Goal: Communication & Community: Answer question/provide support

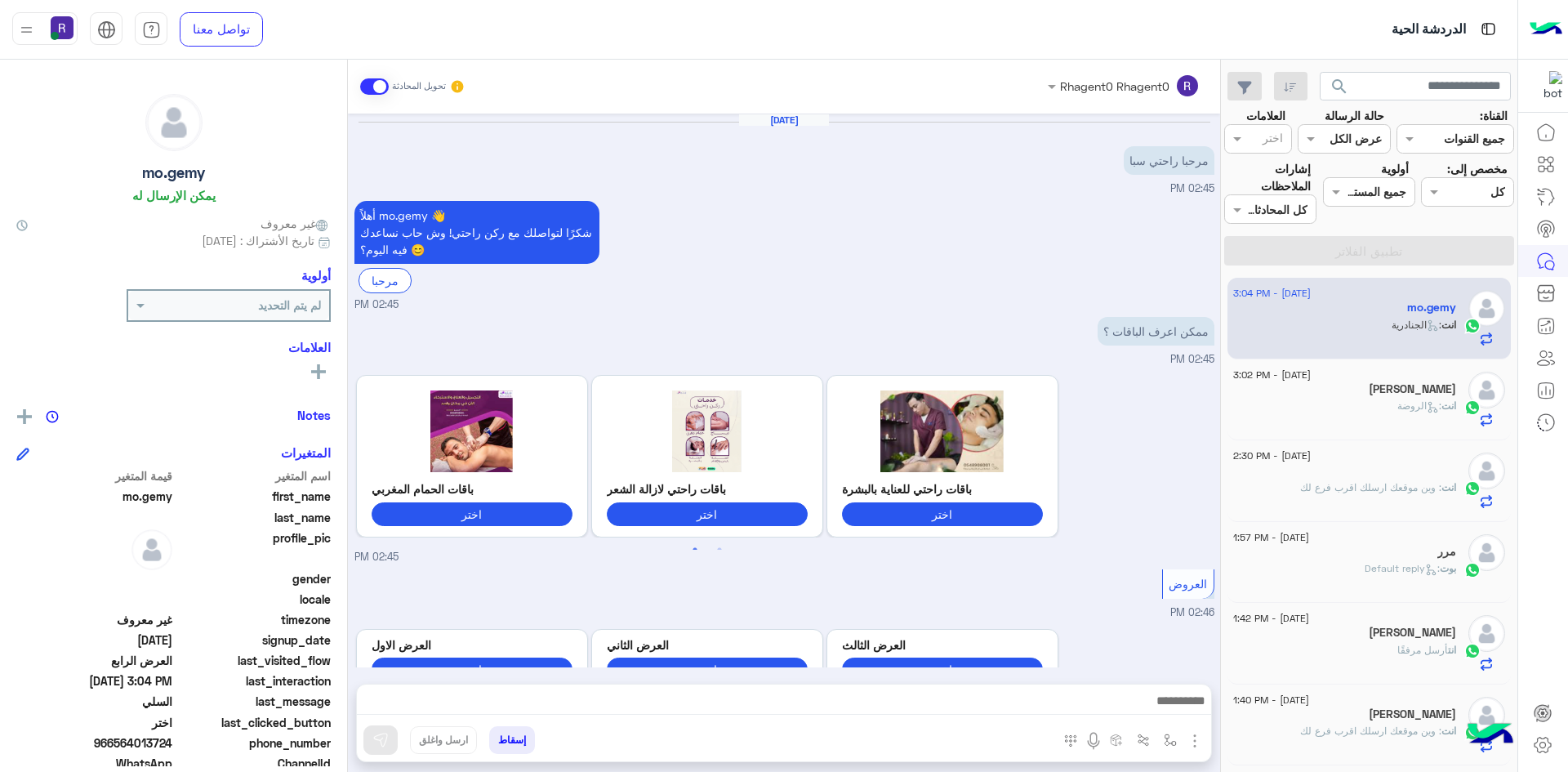
scroll to position [1357, 0]
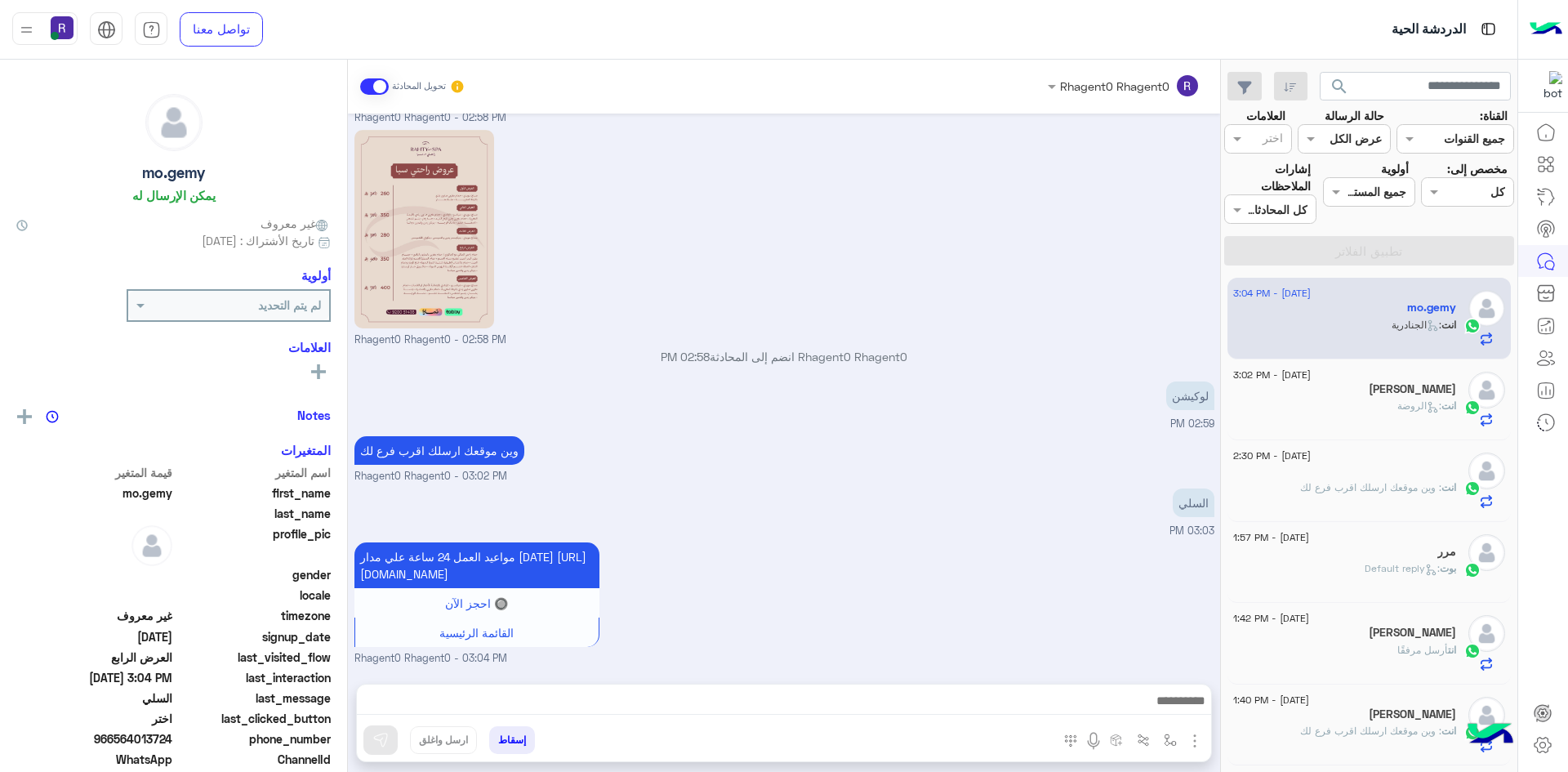
click at [1422, 399] on span ": الروضة" at bounding box center [1420, 405] width 44 height 12
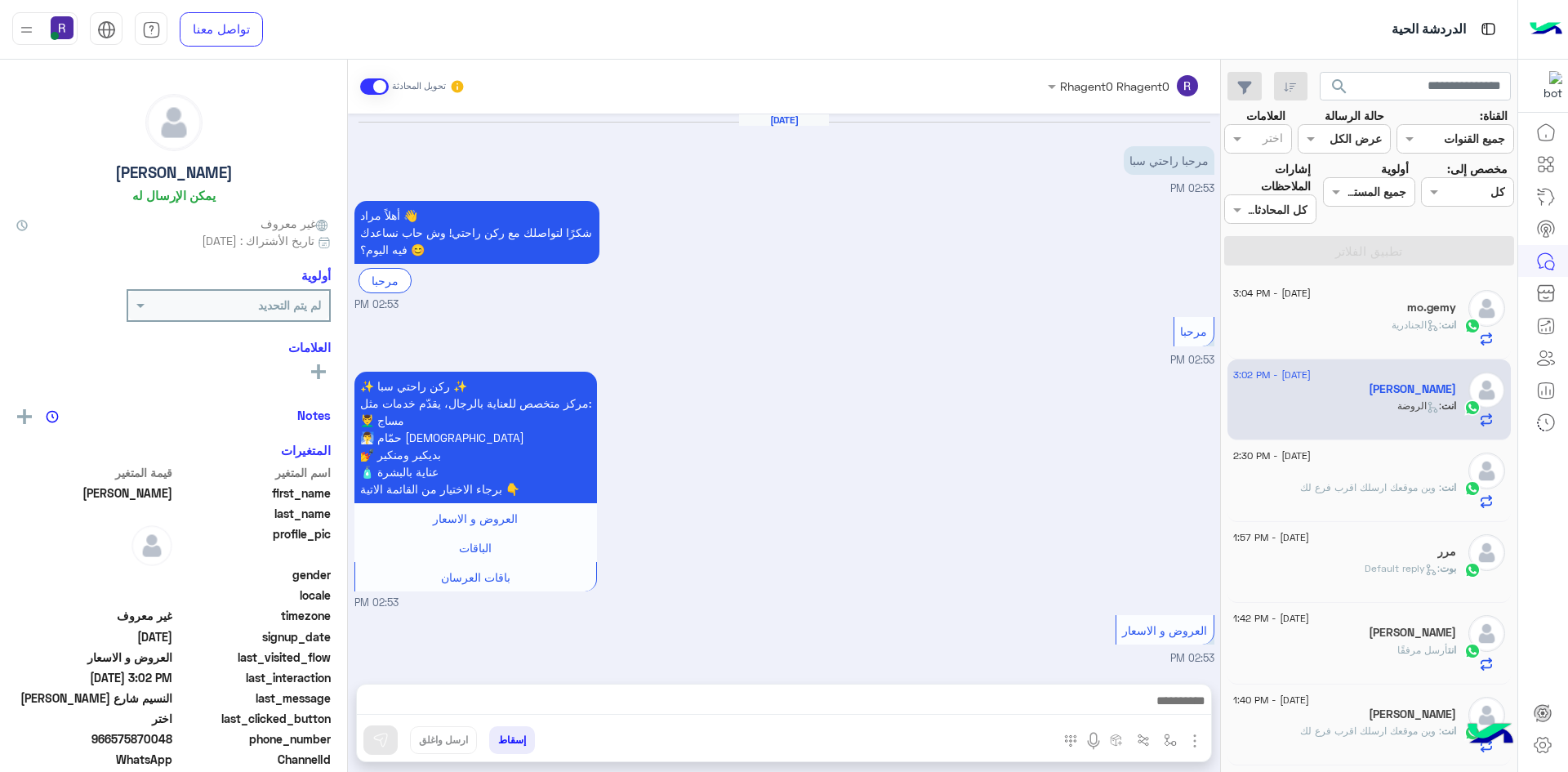
scroll to position [1344, 0]
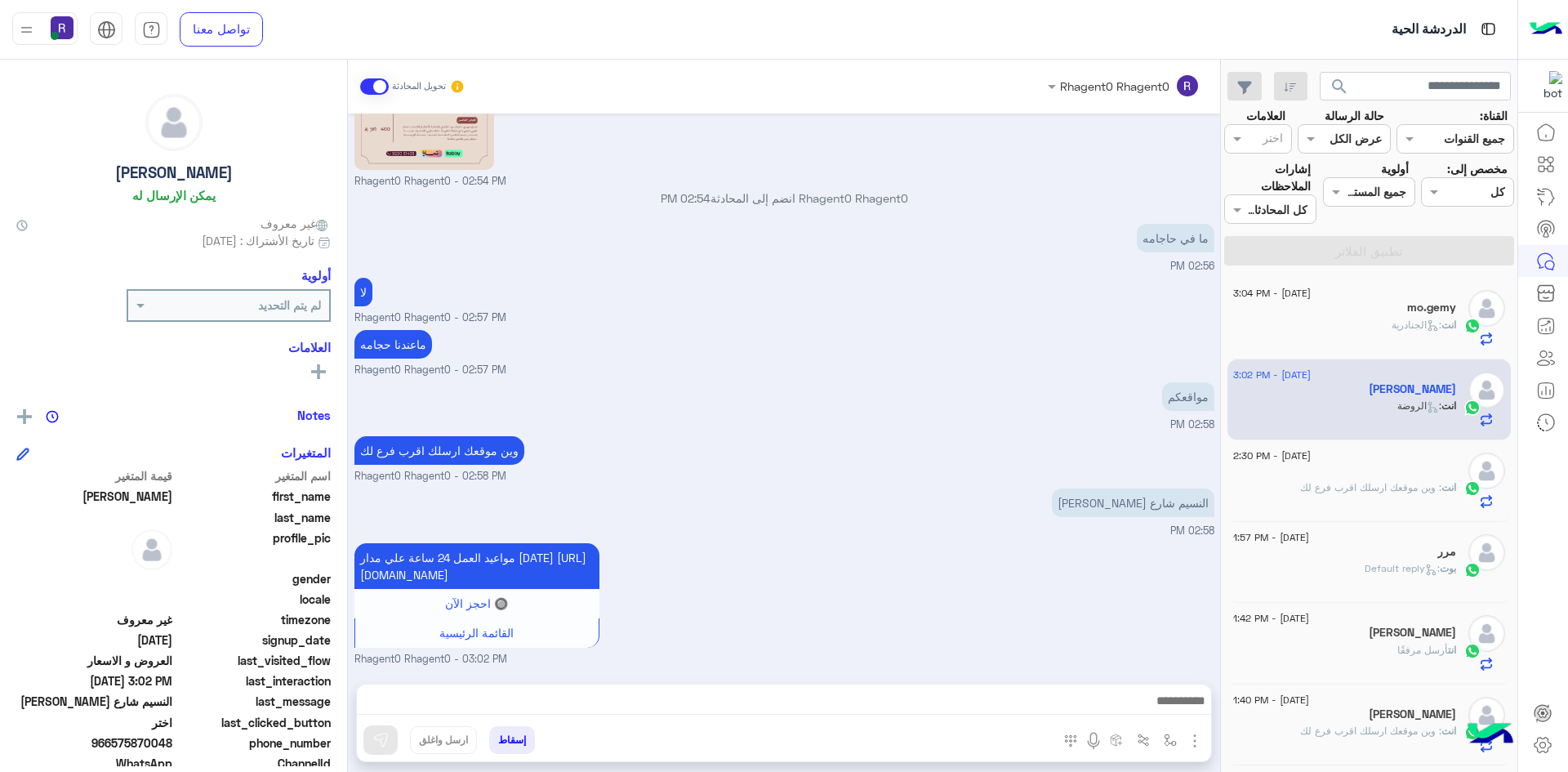
click at [1427, 327] on icon at bounding box center [1433, 325] width 12 height 12
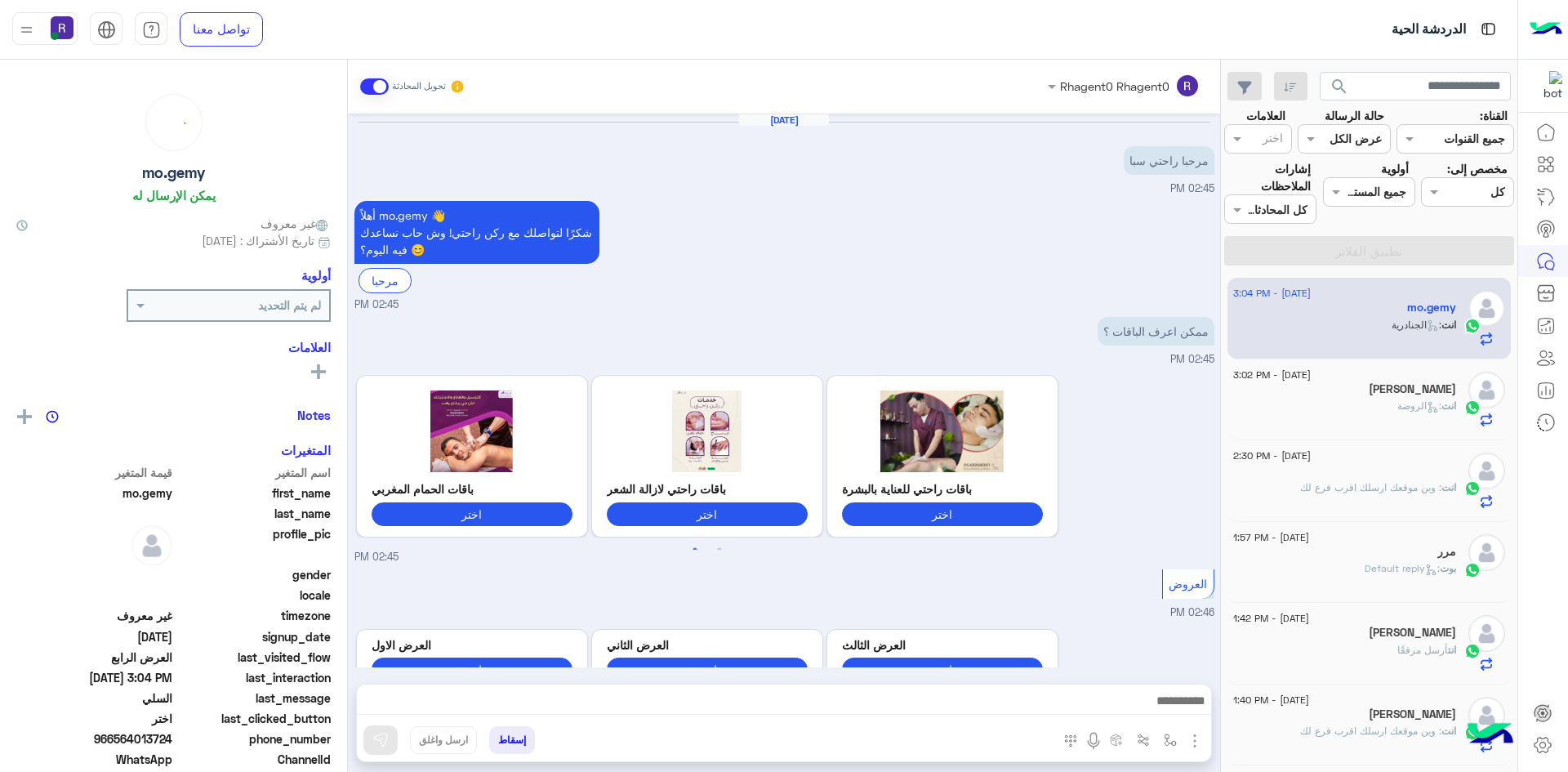
scroll to position [1357, 0]
